Goal: Navigation & Orientation: Find specific page/section

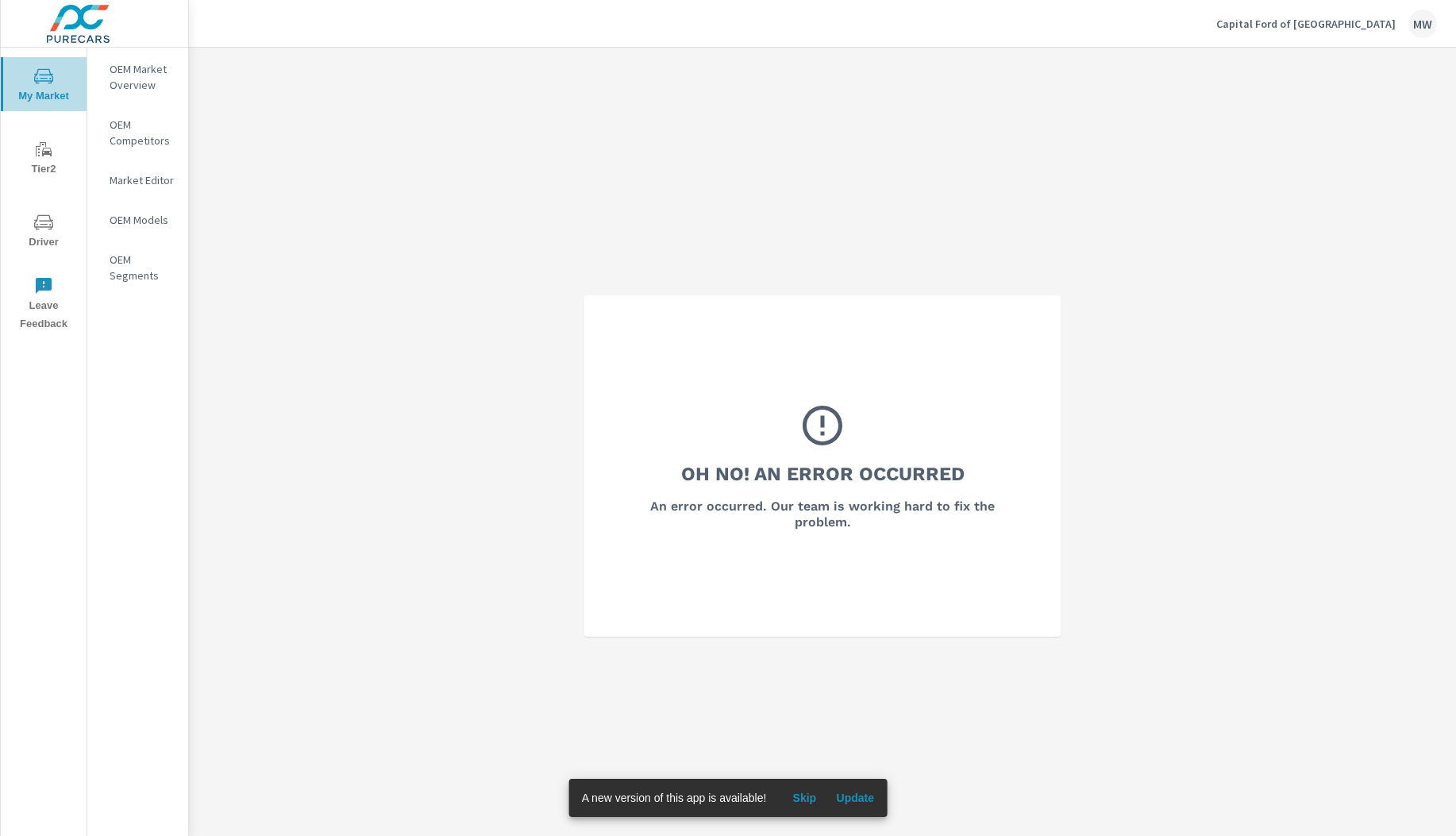
click at [46, 85] on icon "nav menu" at bounding box center [43, 76] width 19 height 19
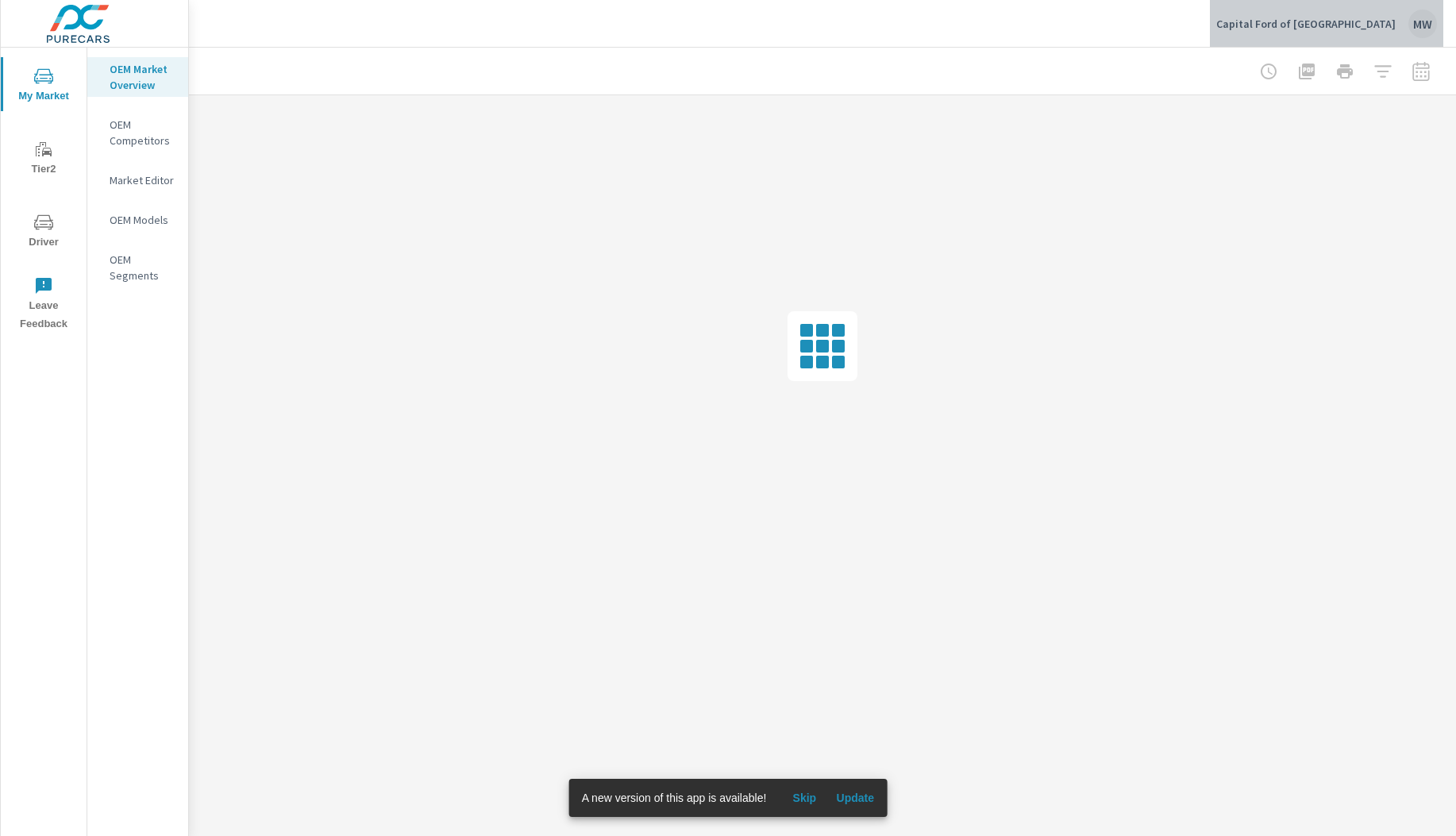
click at [1426, 26] on div "MW" at bounding box center [1423, 24] width 28 height 28
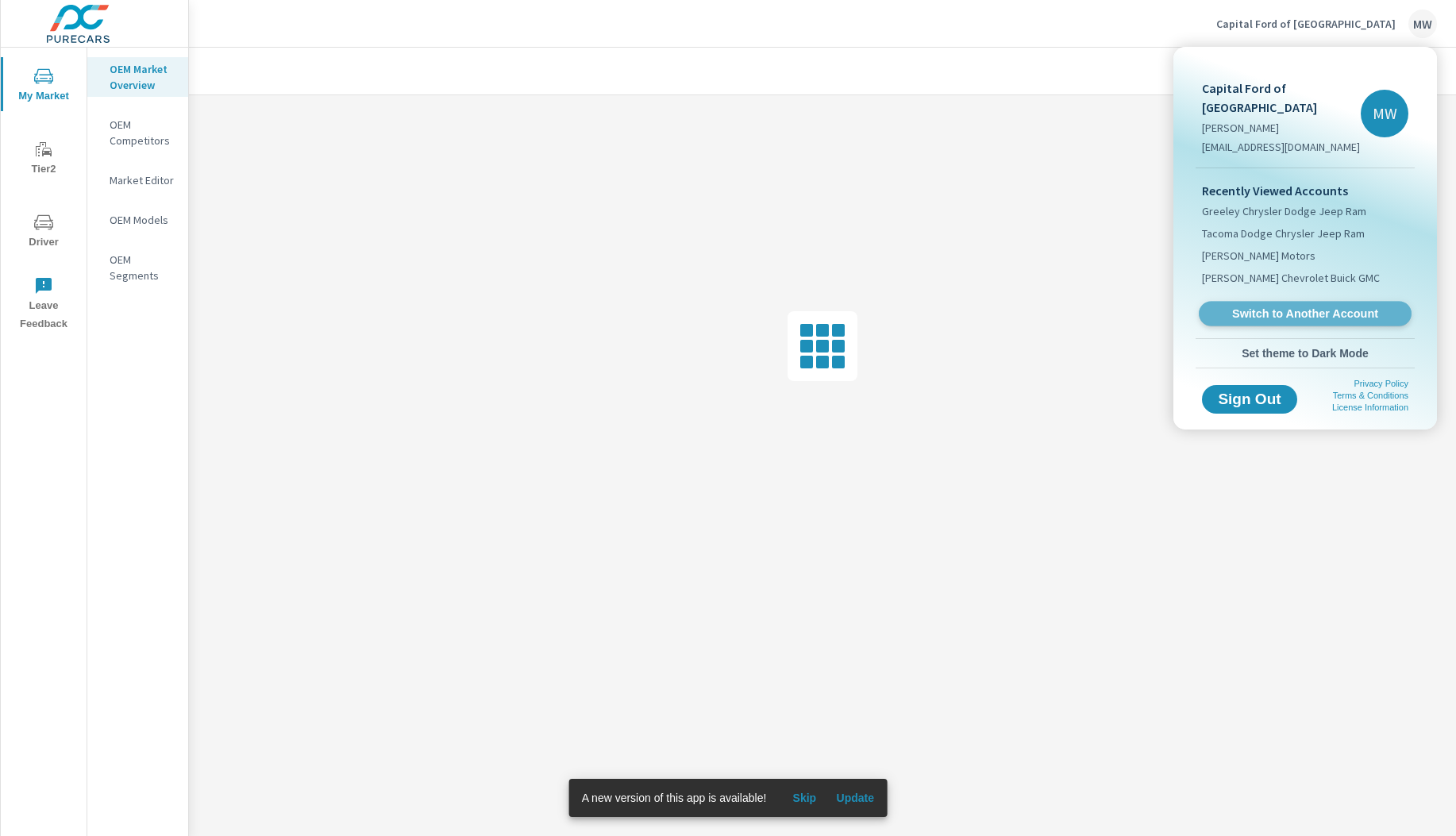
click at [1318, 306] on span "Switch to Another Account" at bounding box center [1305, 314] width 194 height 15
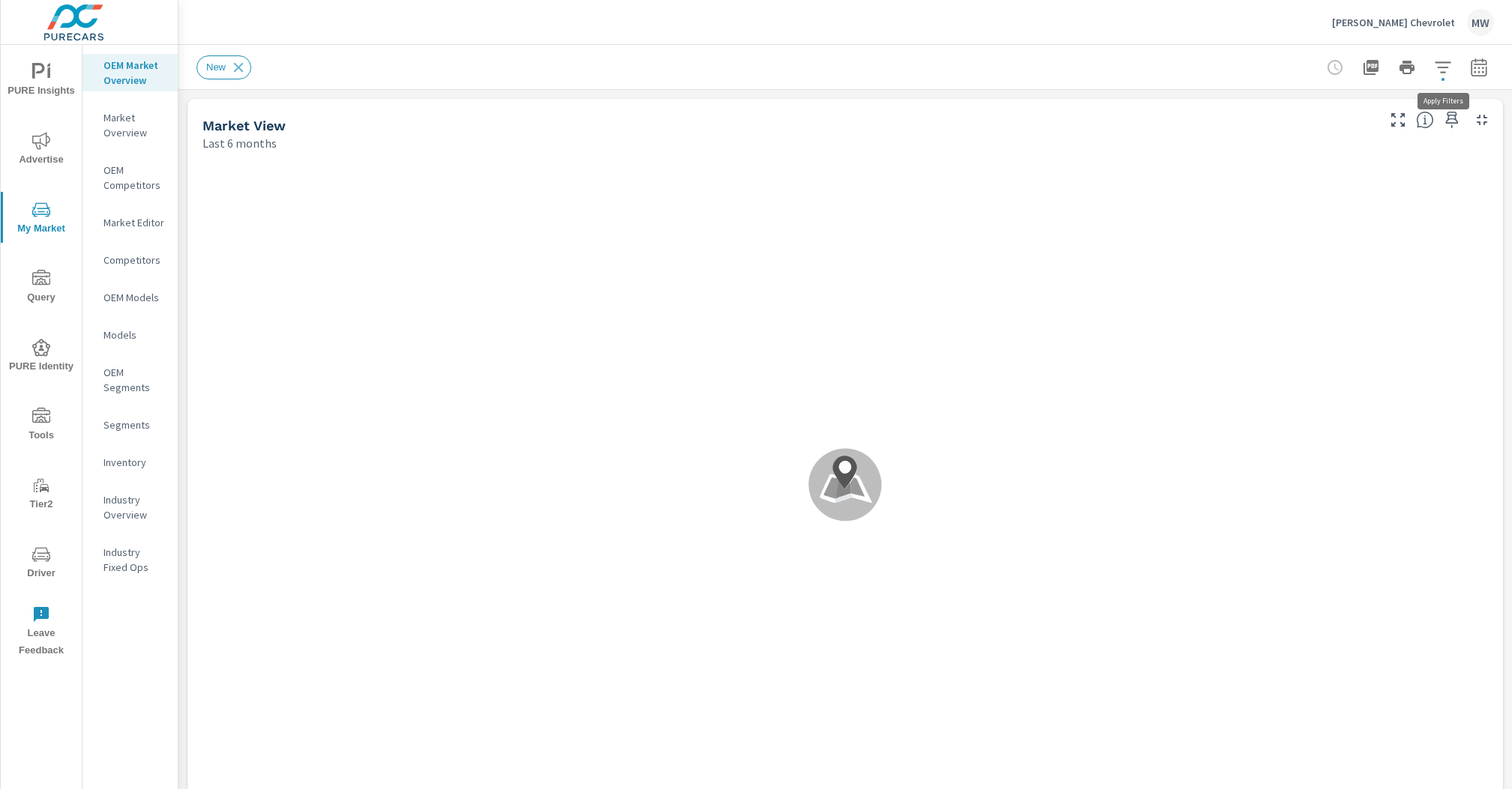
click at [1375, 64] on icon "button" at bounding box center [1443, 68] width 18 height 18
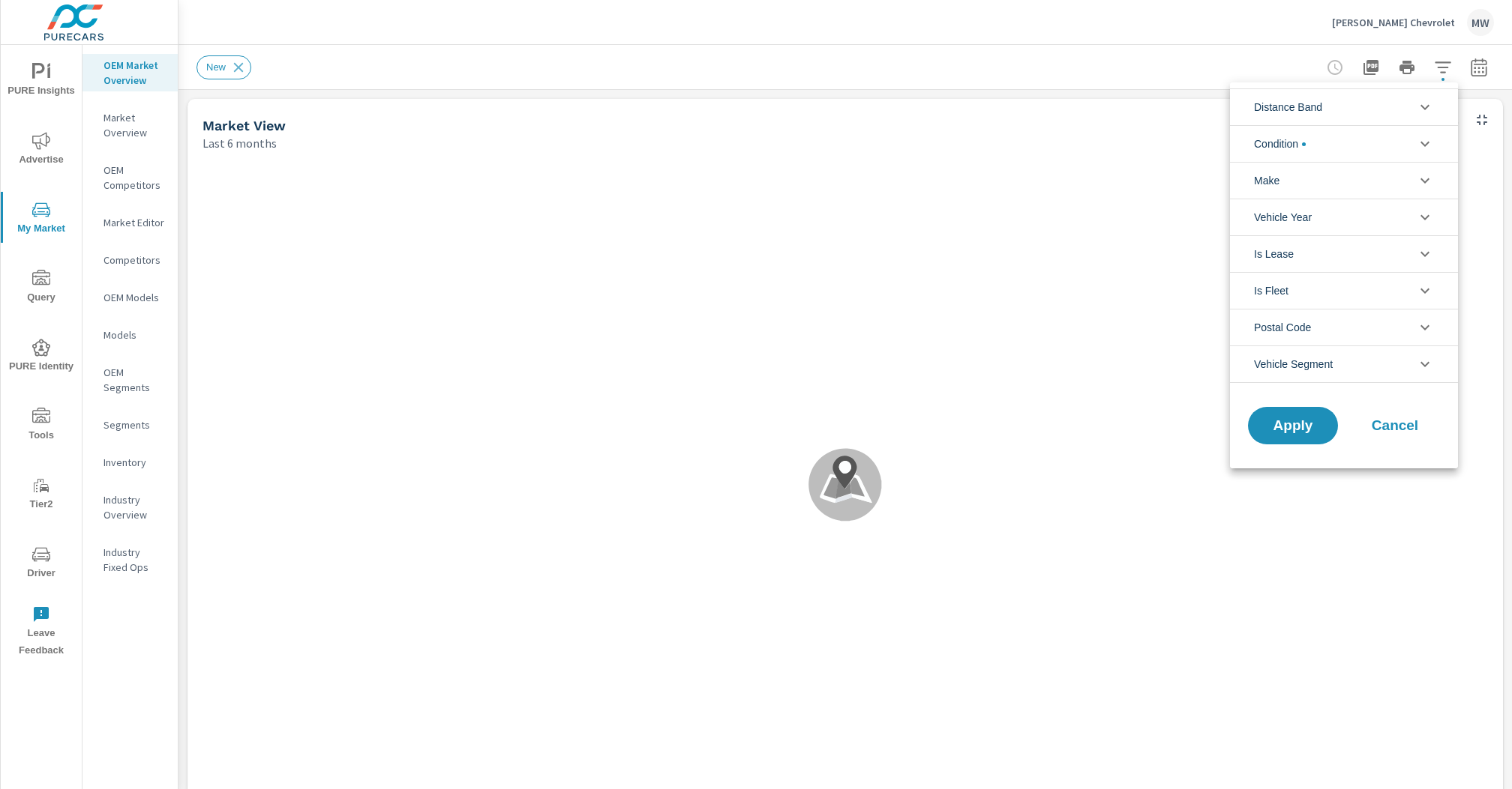
click at [1375, 64] on div at bounding box center [756, 394] width 1512 height 789
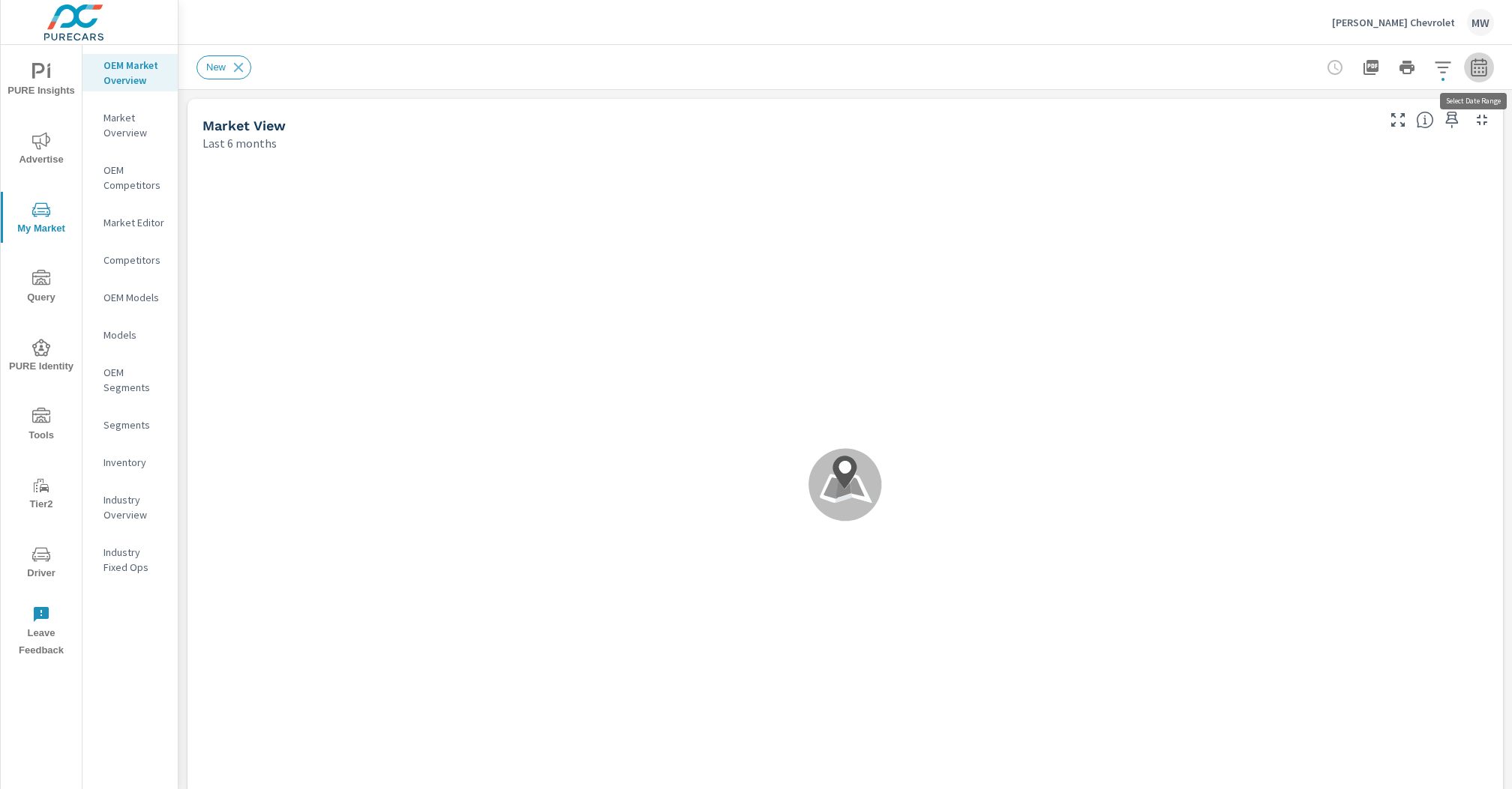
click at [1375, 65] on icon "button" at bounding box center [1479, 68] width 18 height 18
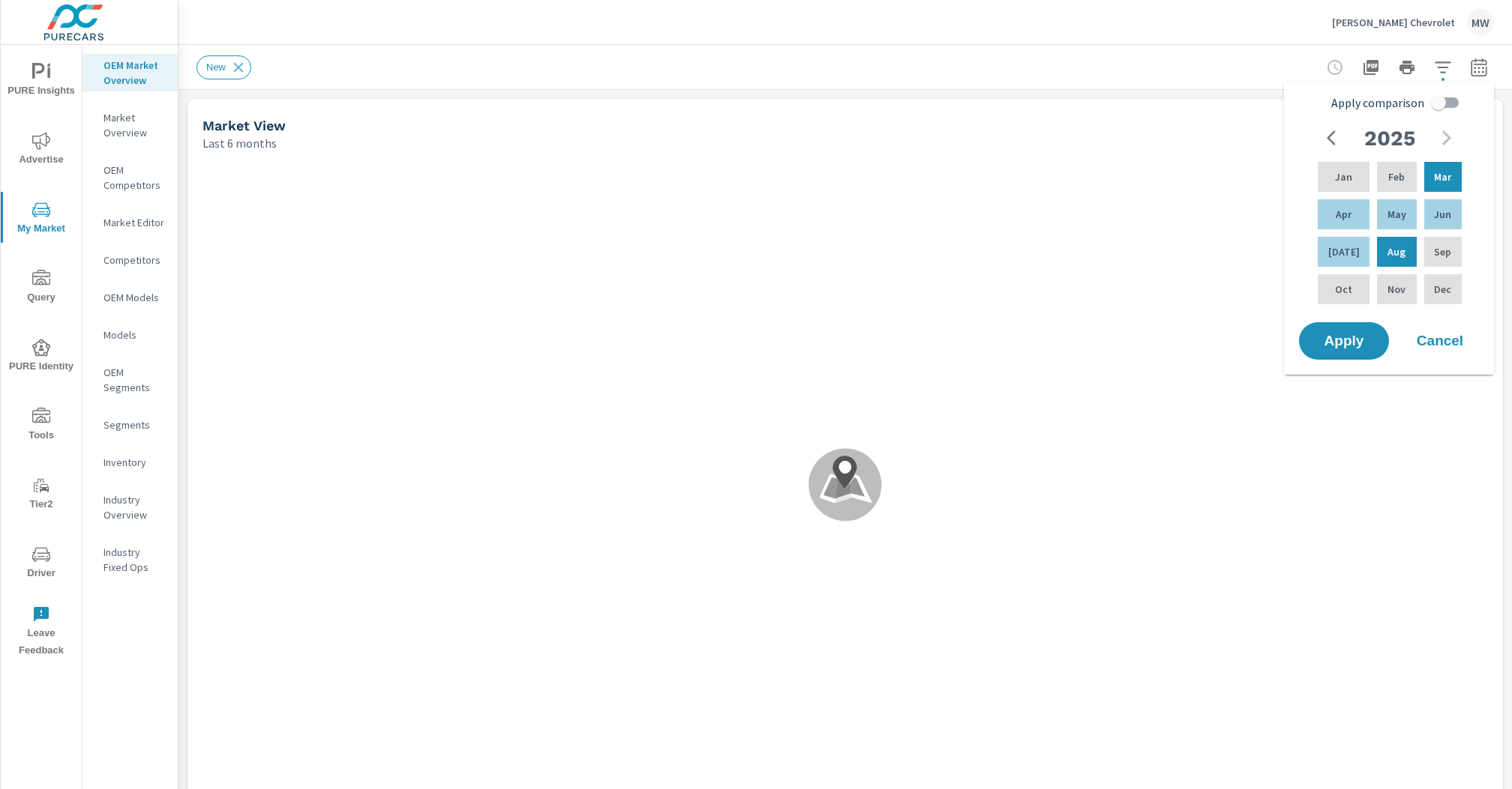
click at [1375, 65] on icon "button" at bounding box center [1479, 68] width 18 height 18
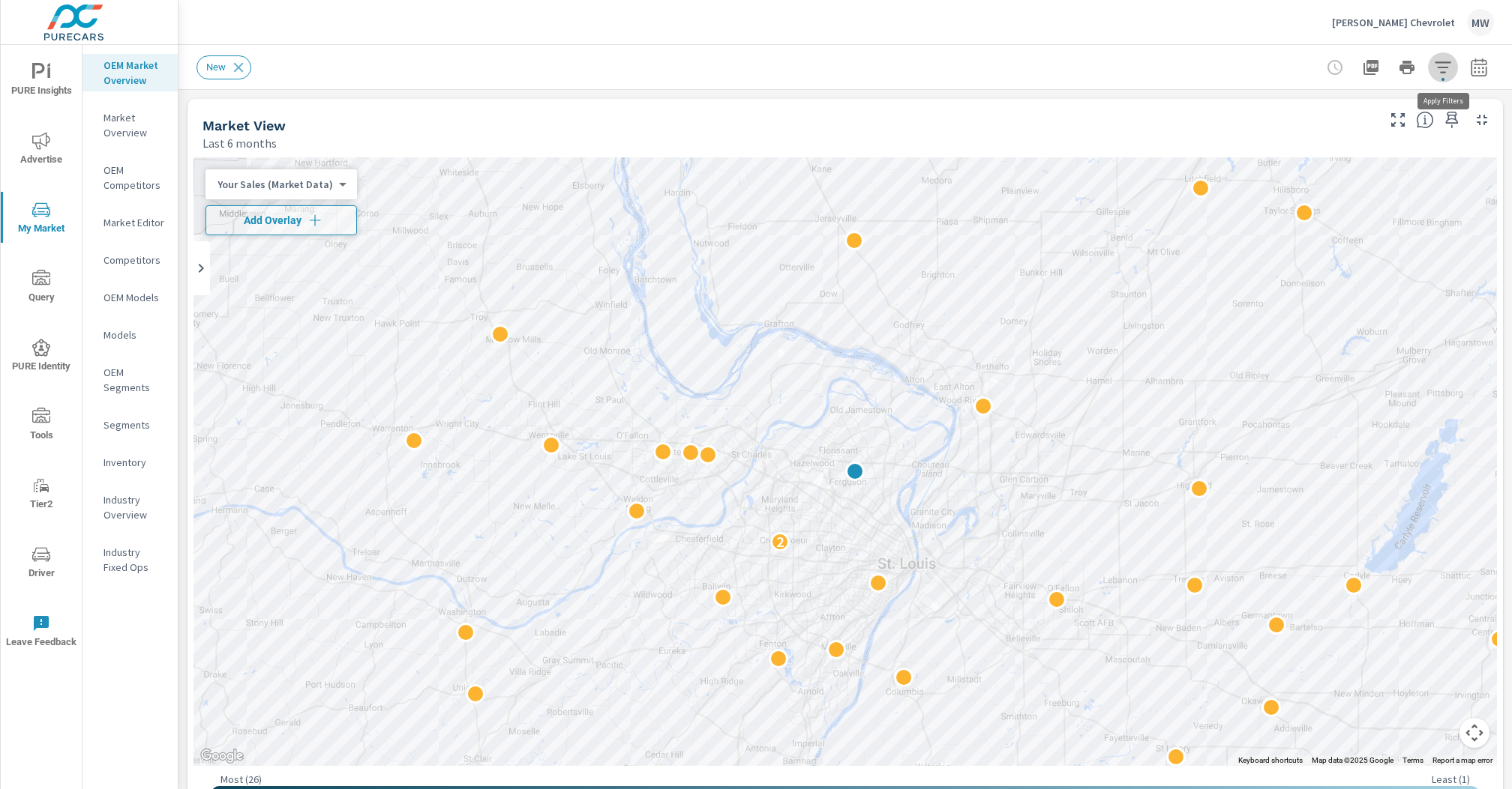
click at [1375, 65] on icon "button" at bounding box center [1443, 68] width 18 height 18
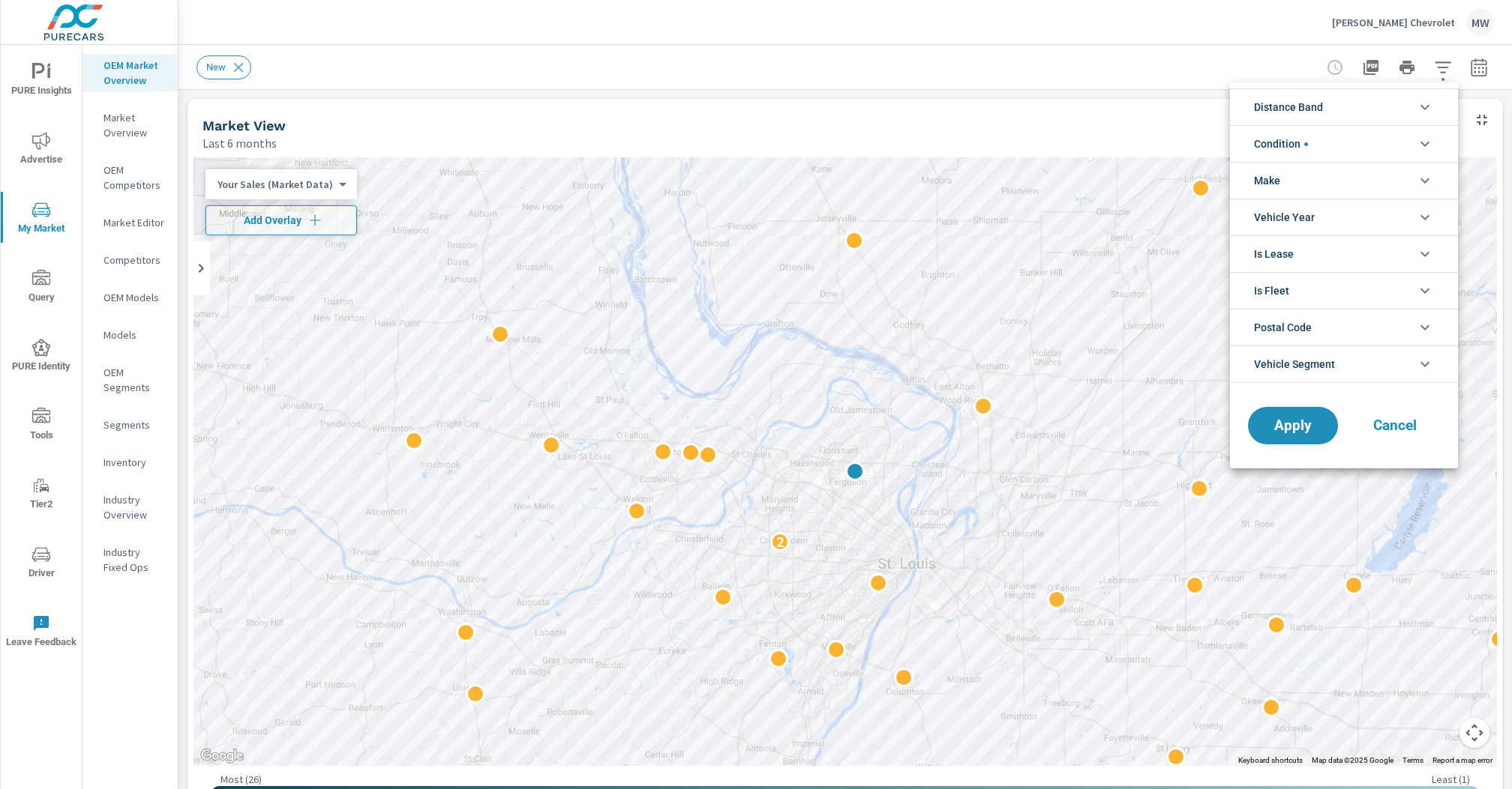
click at [1375, 65] on div at bounding box center [756, 394] width 1512 height 789
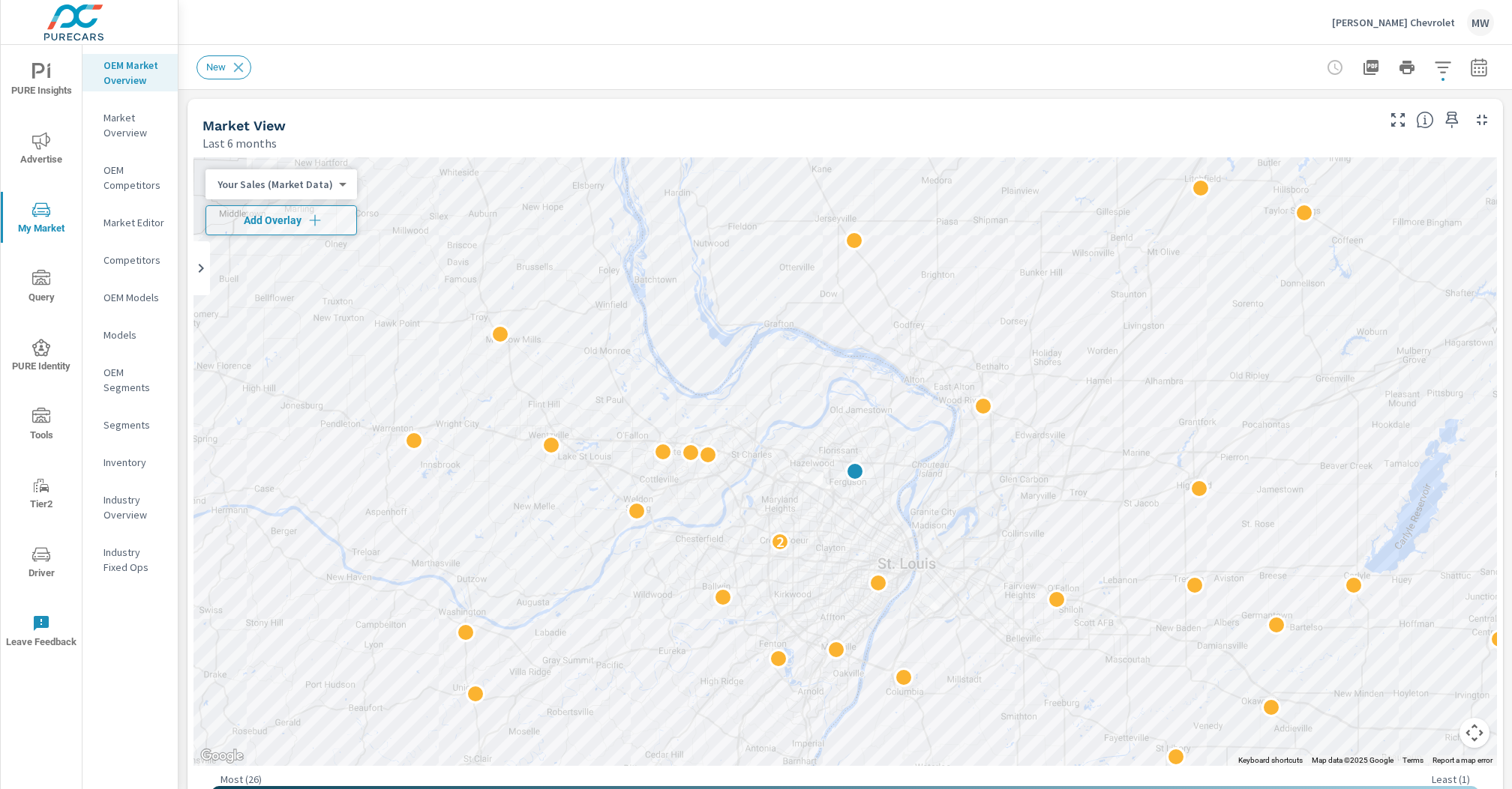
click at [327, 183] on body "PURE Insights Advertise My Market Query PURE Identity Tools Tier2 Driver Leave …" at bounding box center [756, 394] width 1512 height 789
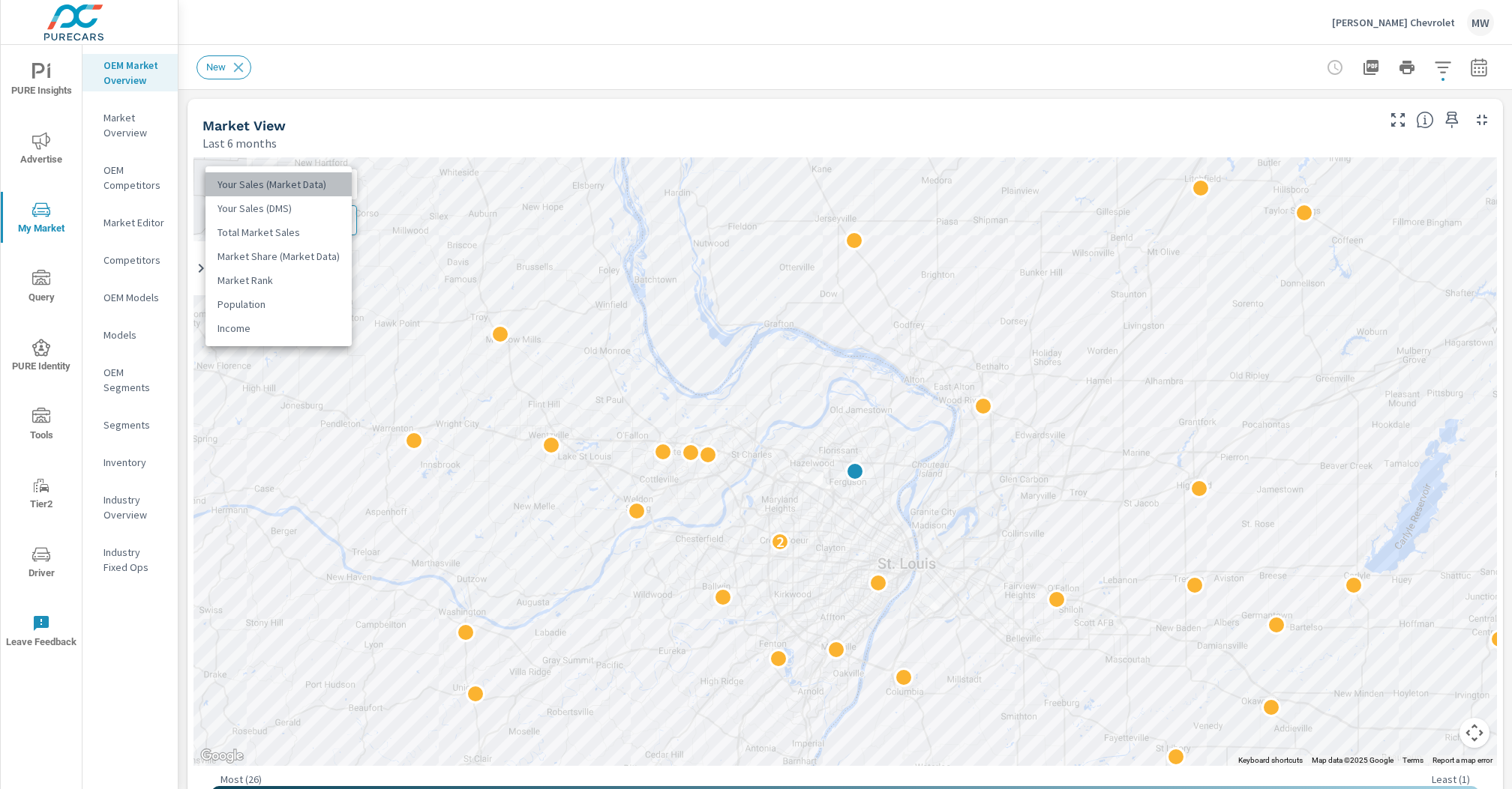
click at [330, 181] on li "Your Sales (Market Data)" at bounding box center [279, 184] width 146 height 24
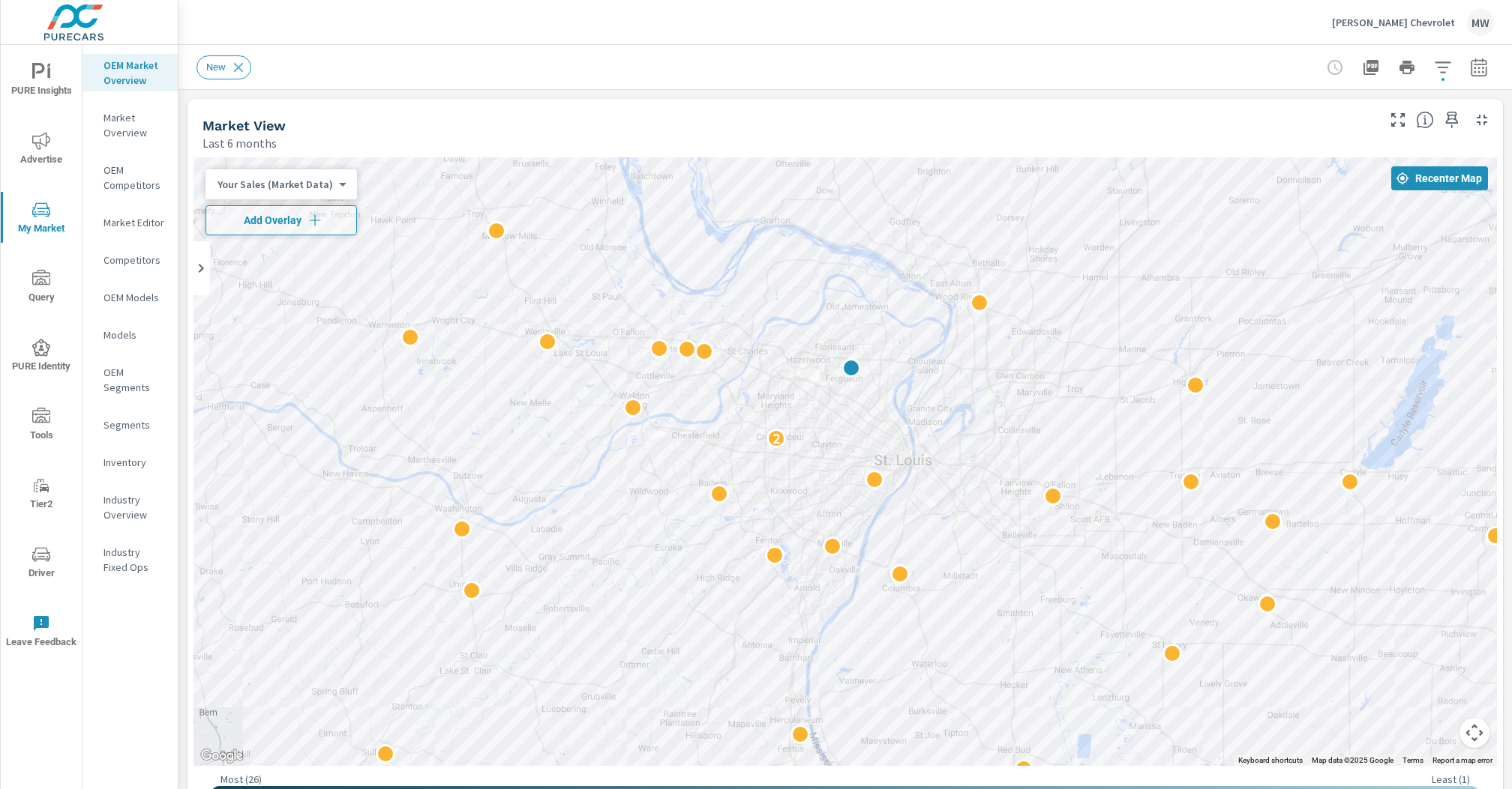
drag, startPoint x: 808, startPoint y: 408, endPoint x: 806, endPoint y: 306, distance: 102.0
click at [806, 306] on div "2" at bounding box center [845, 462] width 1304 height 608
click at [1375, 181] on span "Recenter Map" at bounding box center [1439, 178] width 85 height 13
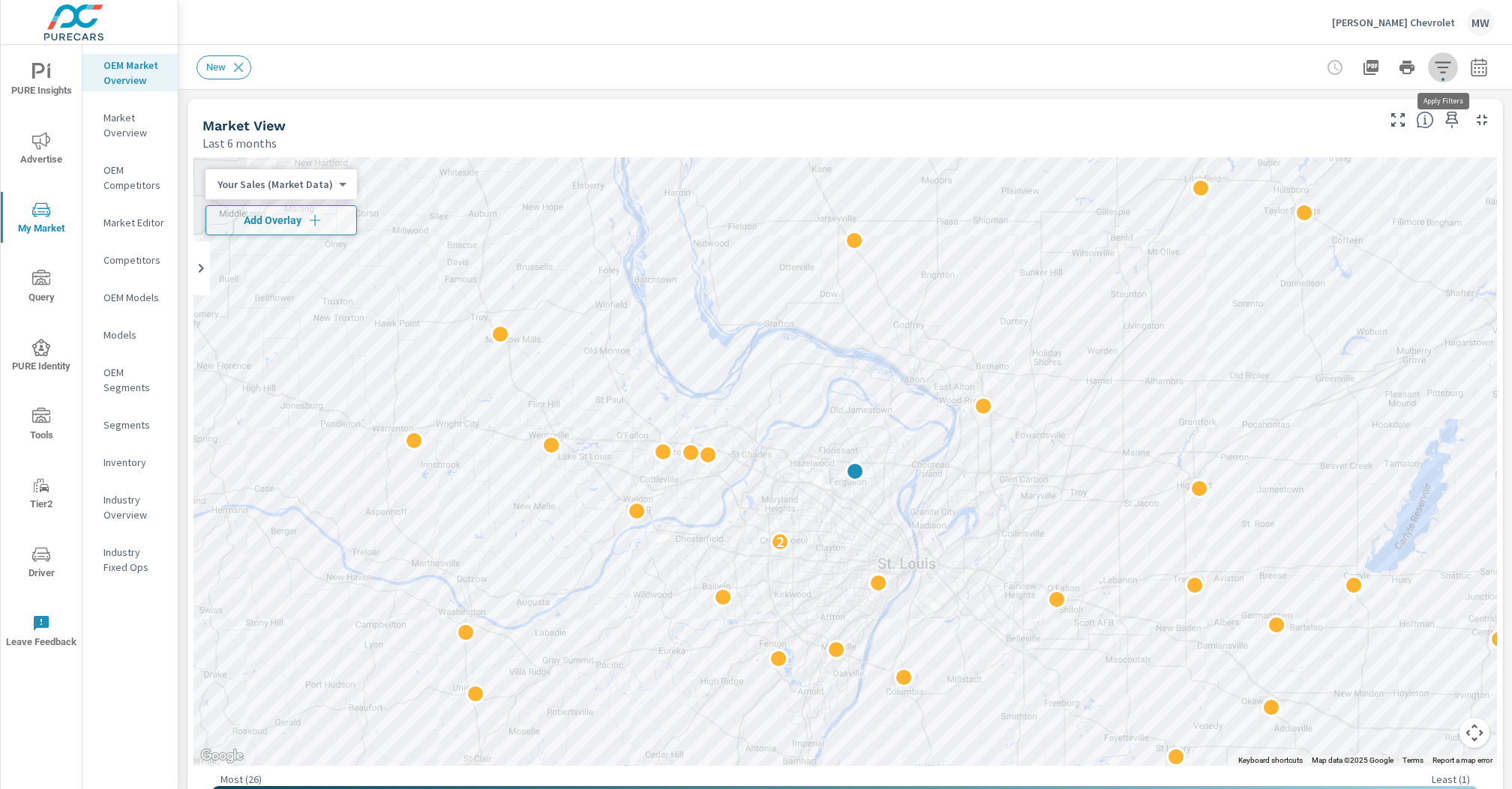
click at [1375, 71] on icon "button" at bounding box center [1443, 67] width 16 height 12
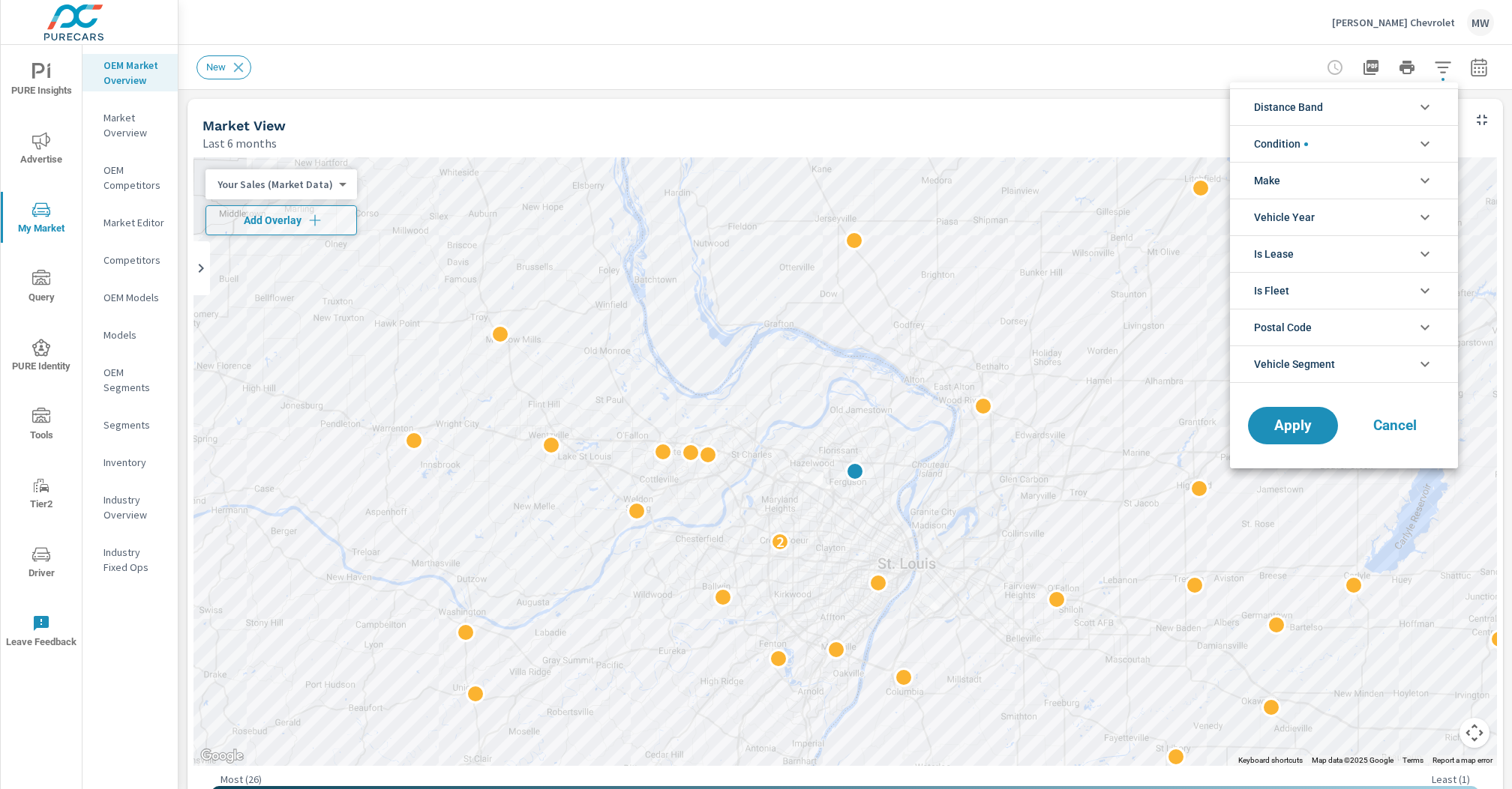
click at [1375, 71] on div at bounding box center [756, 394] width 1512 height 789
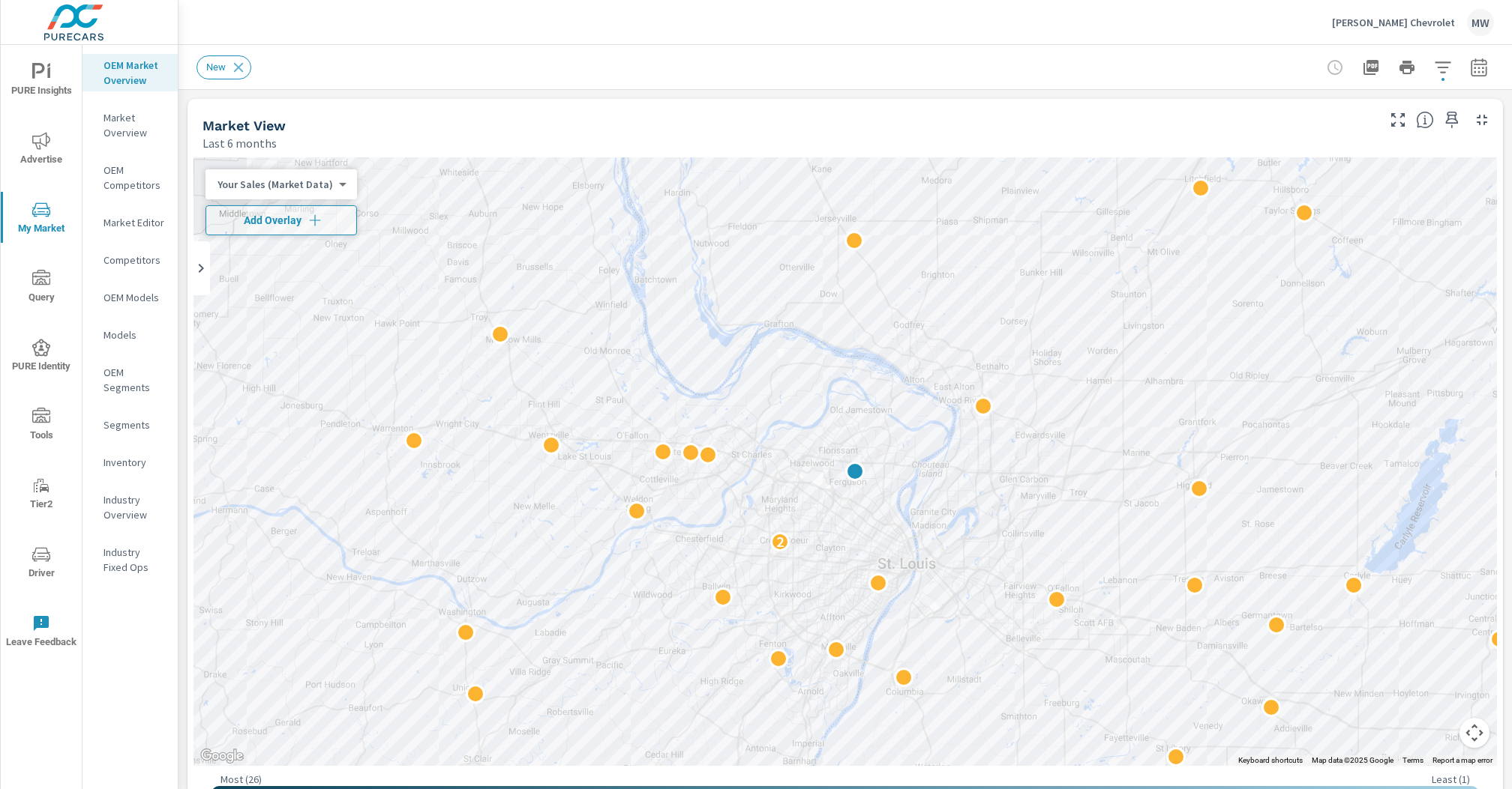
click at [141, 219] on p "Market Editor" at bounding box center [134, 222] width 62 height 15
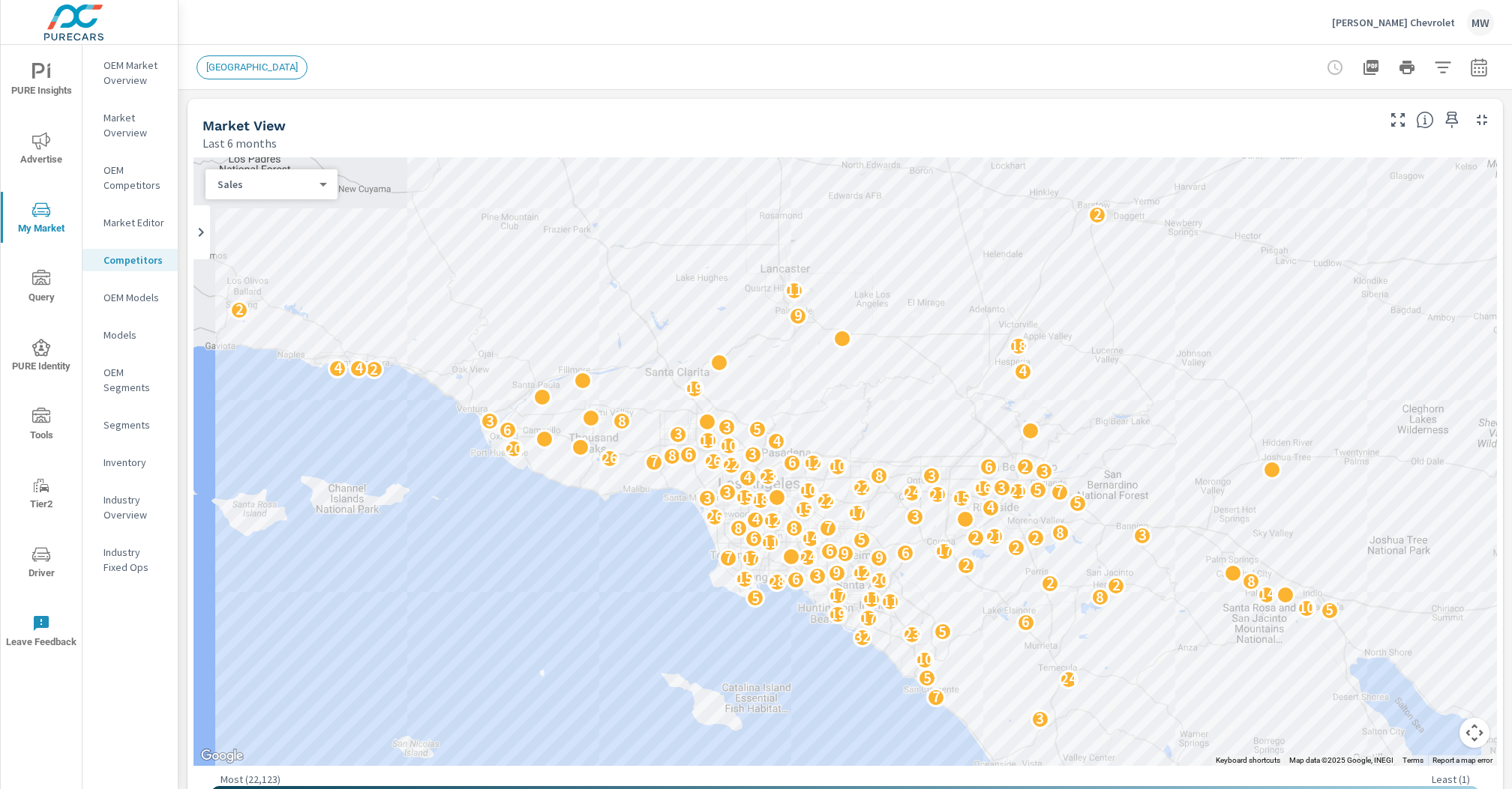
click at [131, 123] on p "Market Overview" at bounding box center [134, 125] width 62 height 30
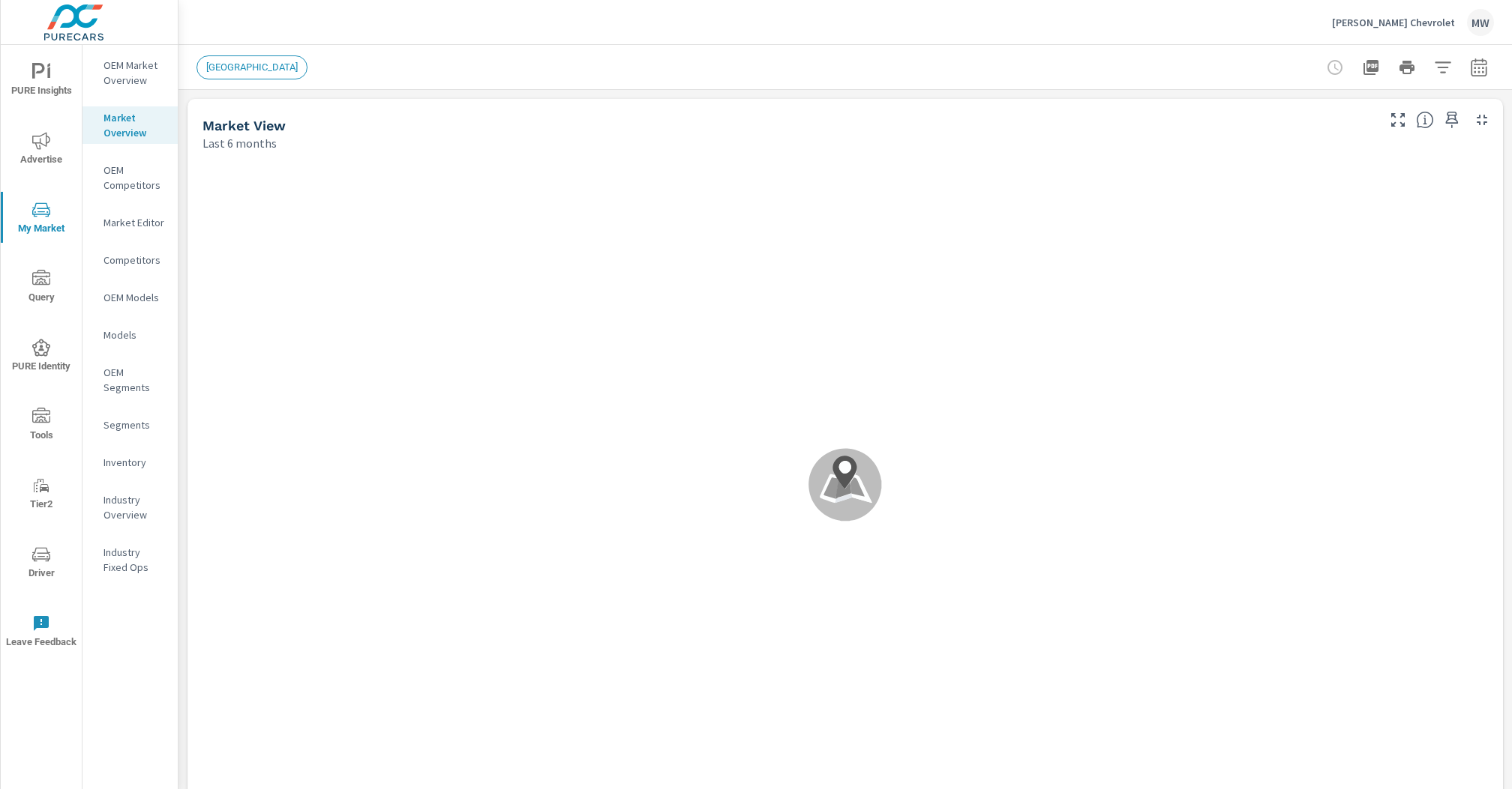
click at [127, 71] on p "OEM Market Overview" at bounding box center [134, 73] width 62 height 30
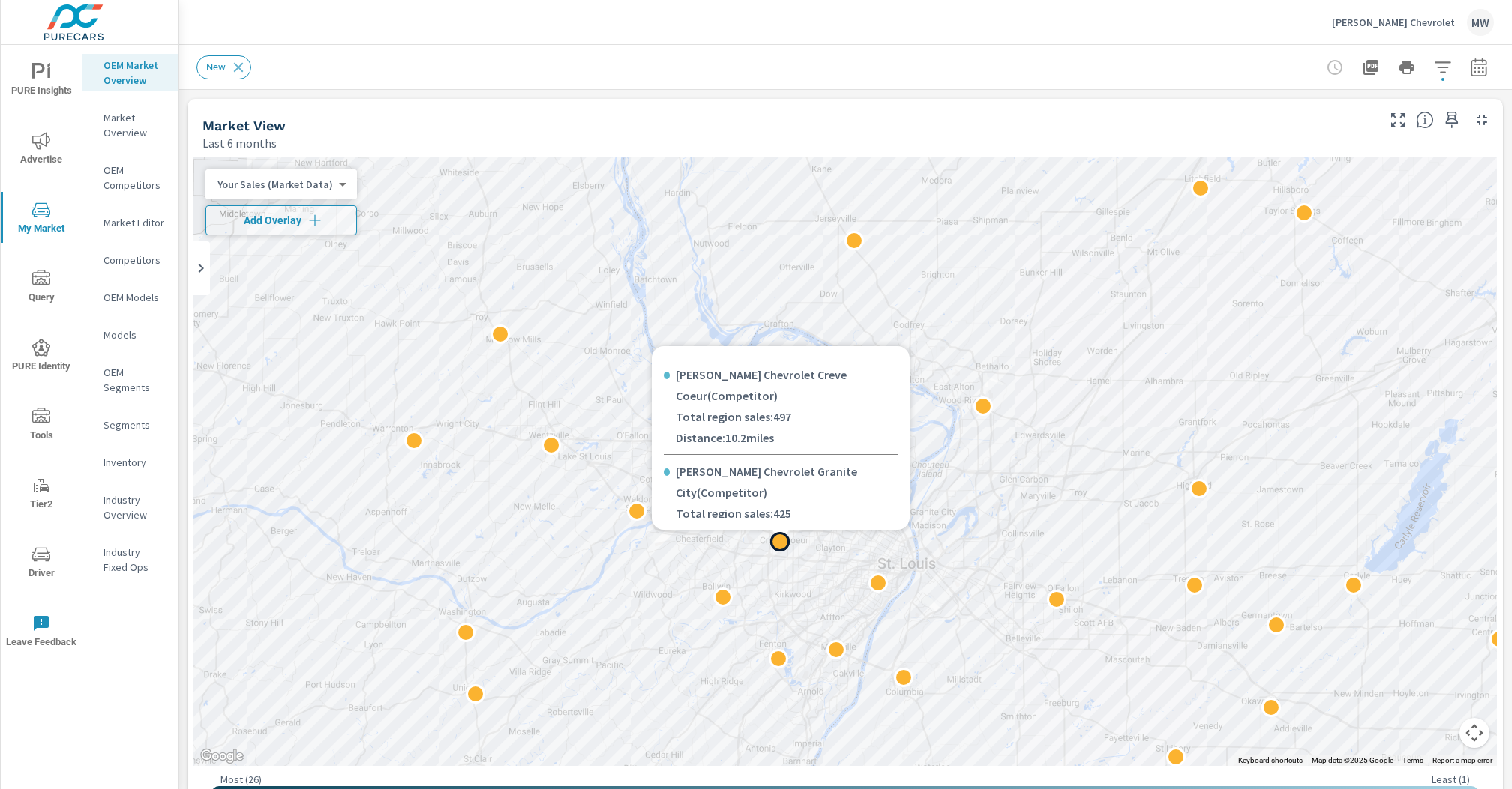
click at [683, 541] on div "2" at bounding box center [845, 462] width 1304 height 608
click at [773, 536] on div at bounding box center [780, 542] width 20 height 20
